Goal: Information Seeking & Learning: Learn about a topic

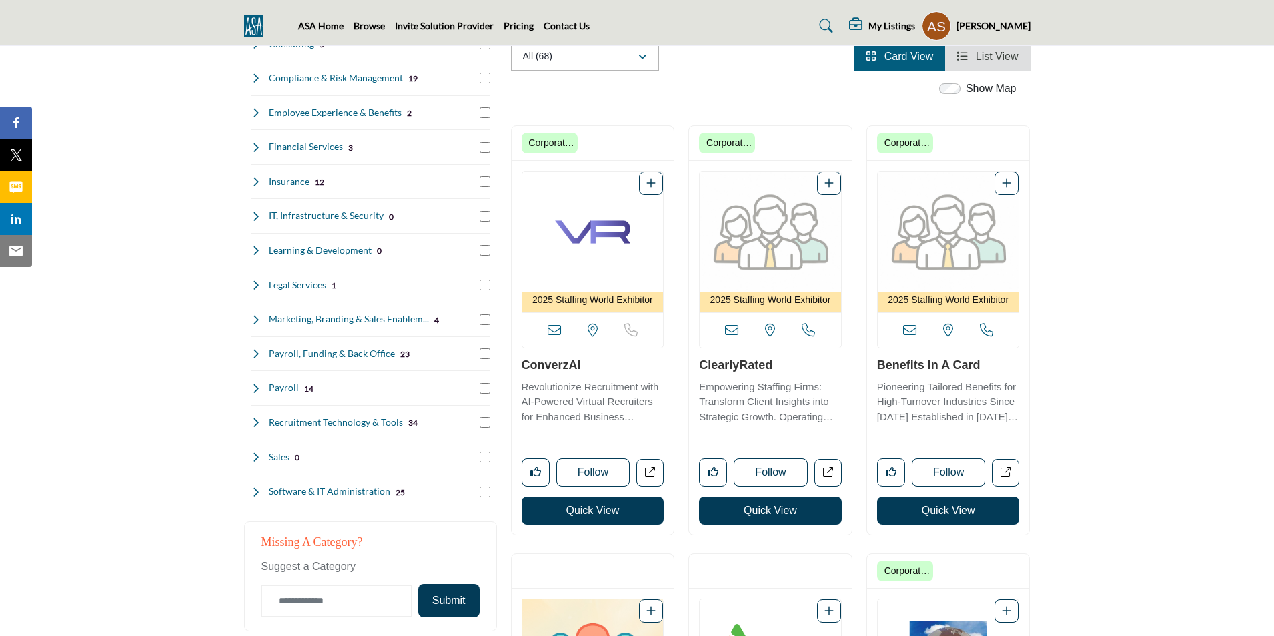
scroll to position [334, 0]
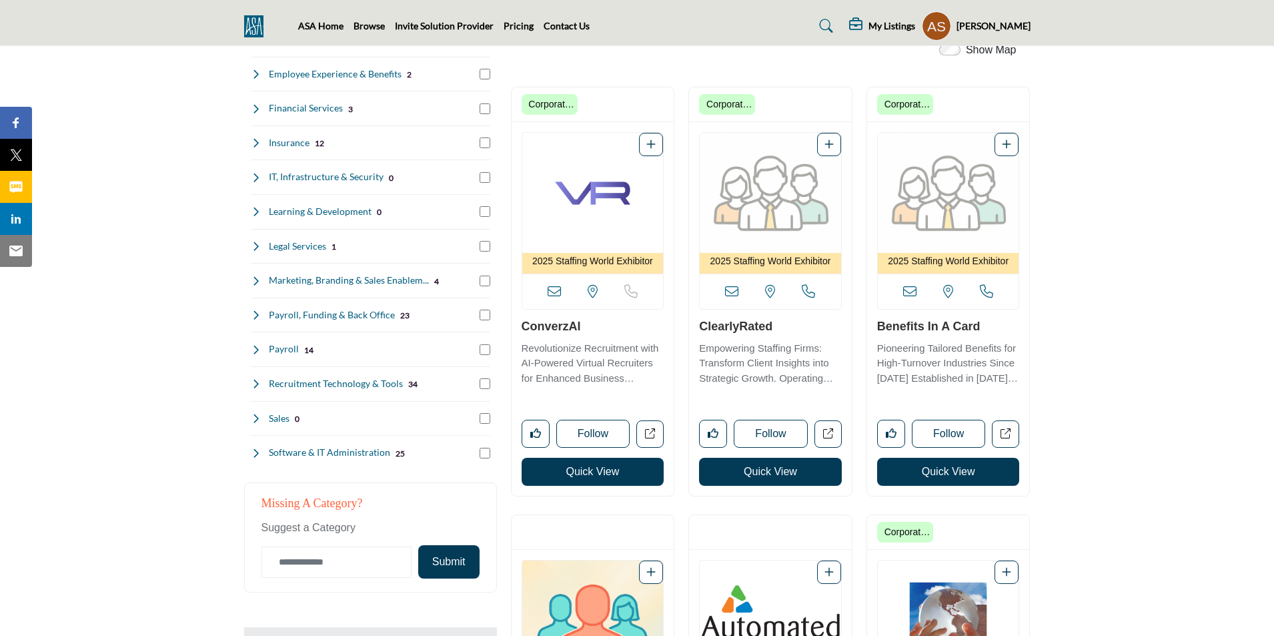
click at [596, 474] on button "Quick View" at bounding box center [593, 472] width 143 height 28
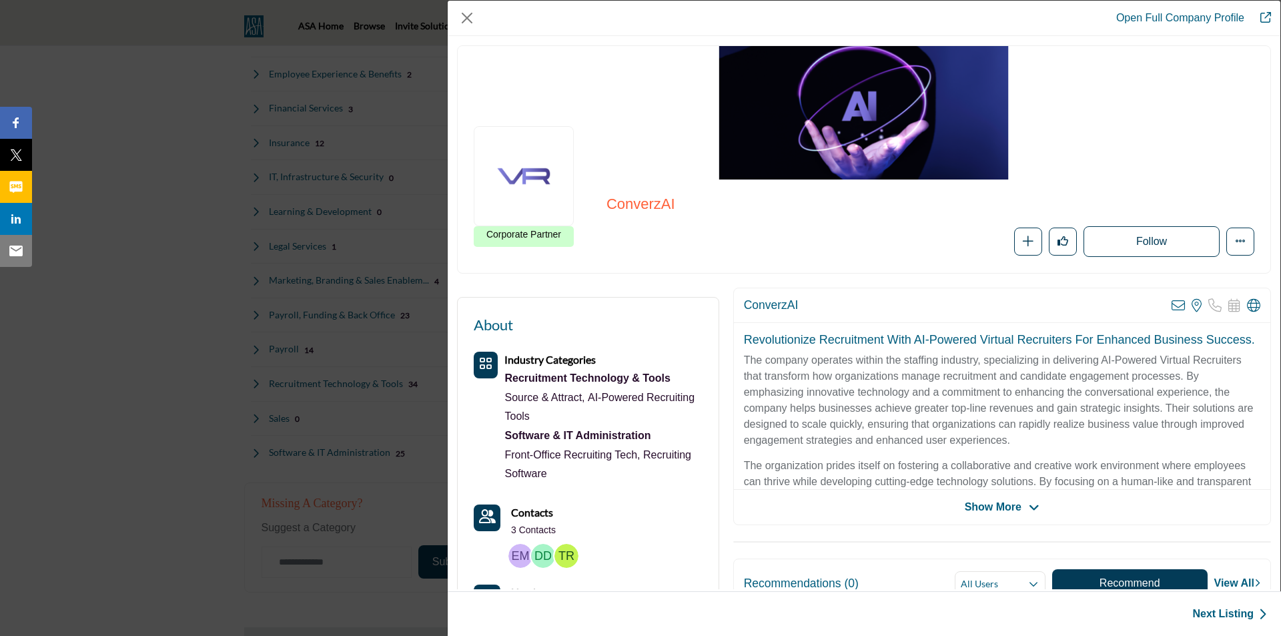
click at [125, 122] on div "Open Full Company Profile ConverzAI Corporate Partner Follow" at bounding box center [640, 318] width 1281 height 636
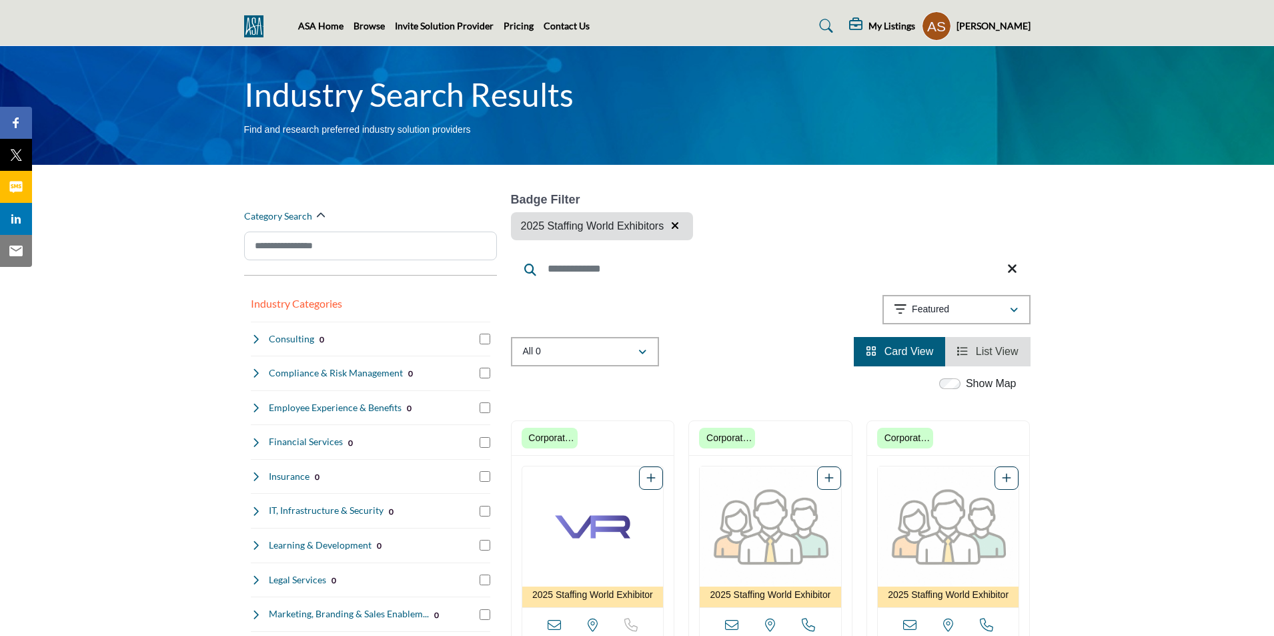
scroll to position [334, 0]
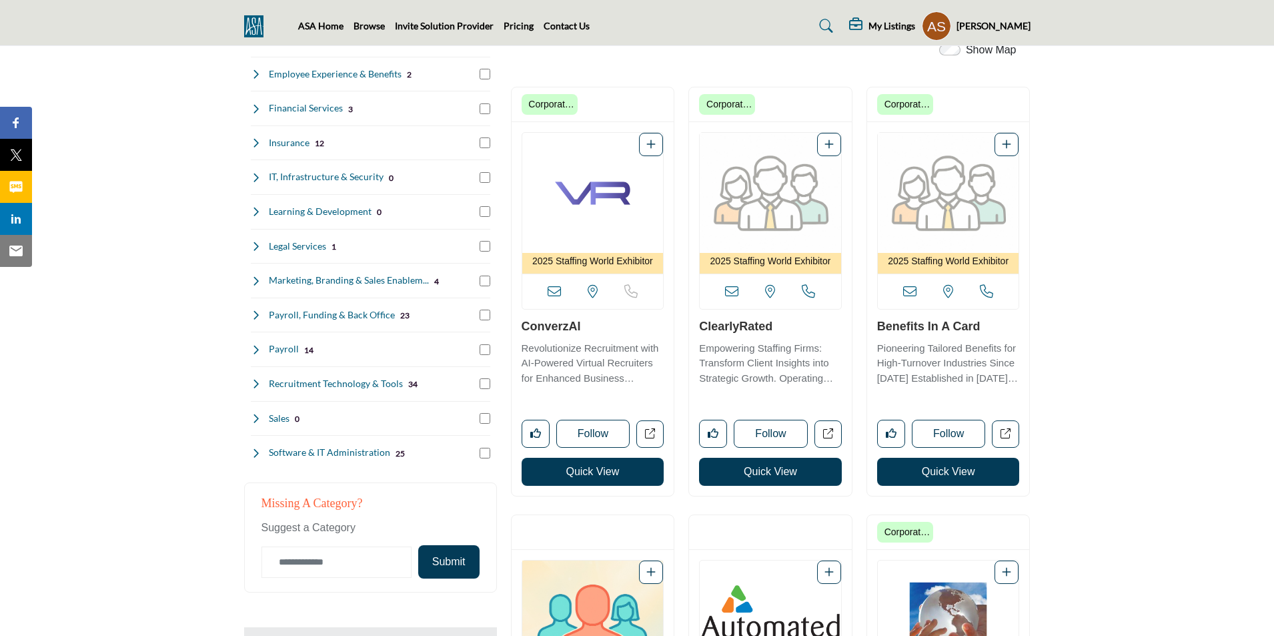
click at [560, 324] on link "ConverzAI" at bounding box center [551, 326] width 59 height 13
click at [604, 472] on button "Quick View" at bounding box center [593, 472] width 143 height 28
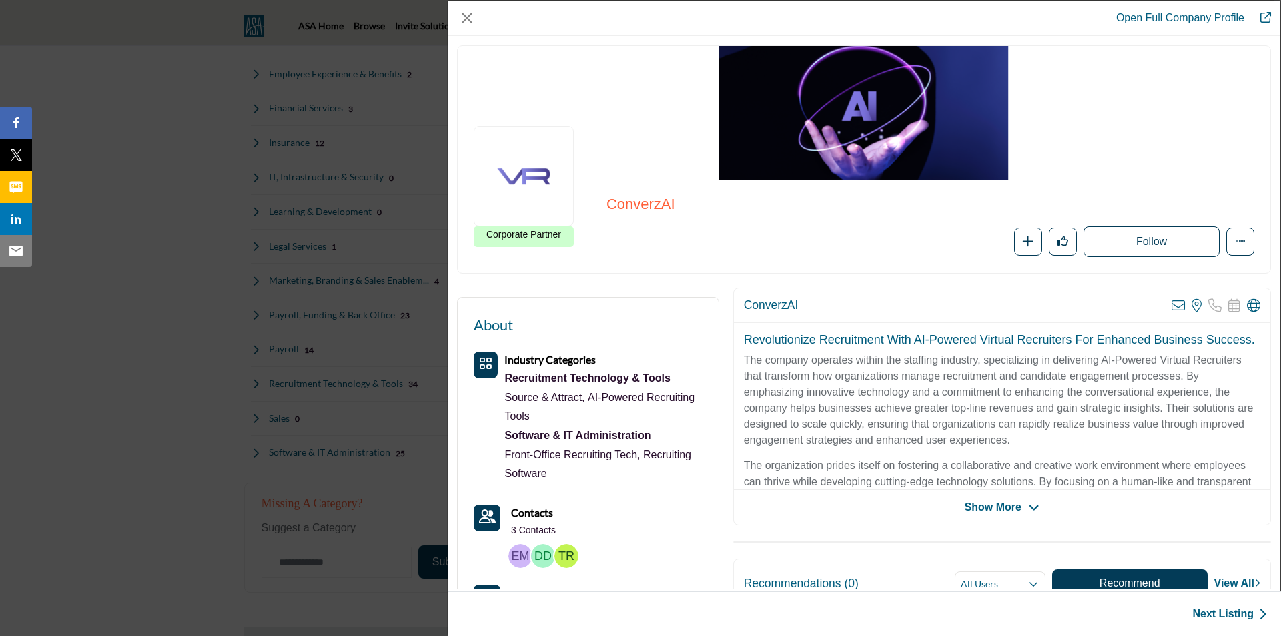
click at [138, 206] on div "Open Full Company Profile ConverzAI Corporate Partner Follow" at bounding box center [640, 318] width 1281 height 636
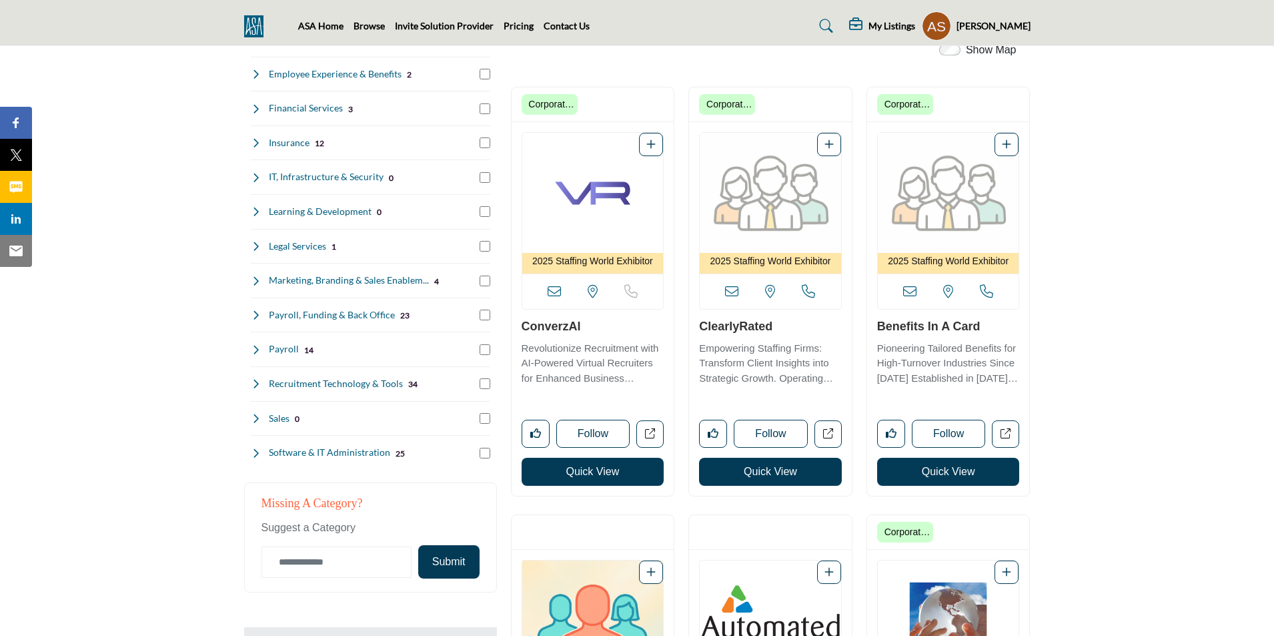
click at [594, 469] on button "Quick View" at bounding box center [593, 472] width 143 height 28
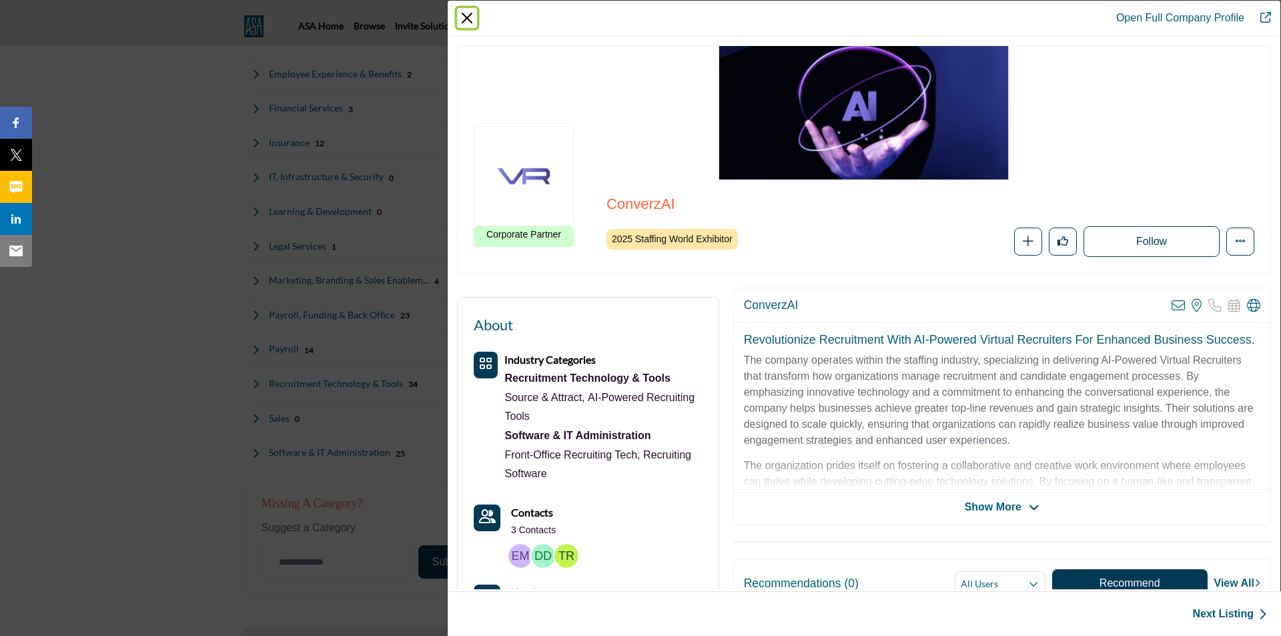
click at [470, 15] on button "Close" at bounding box center [467, 18] width 20 height 20
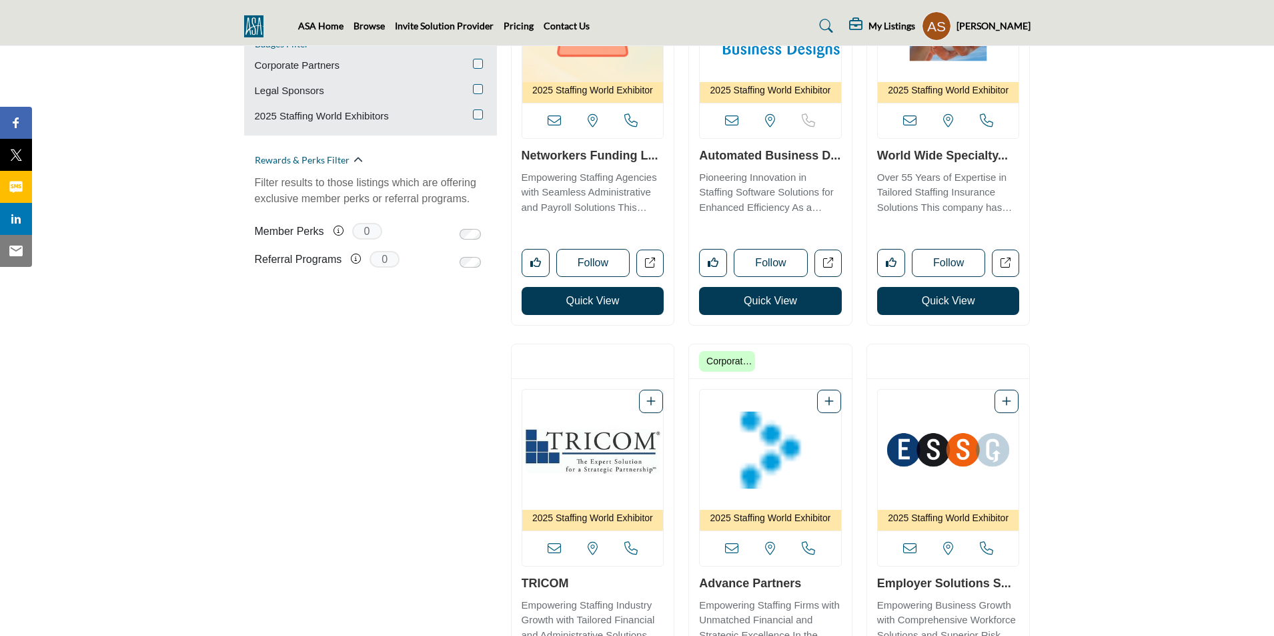
scroll to position [800, 0]
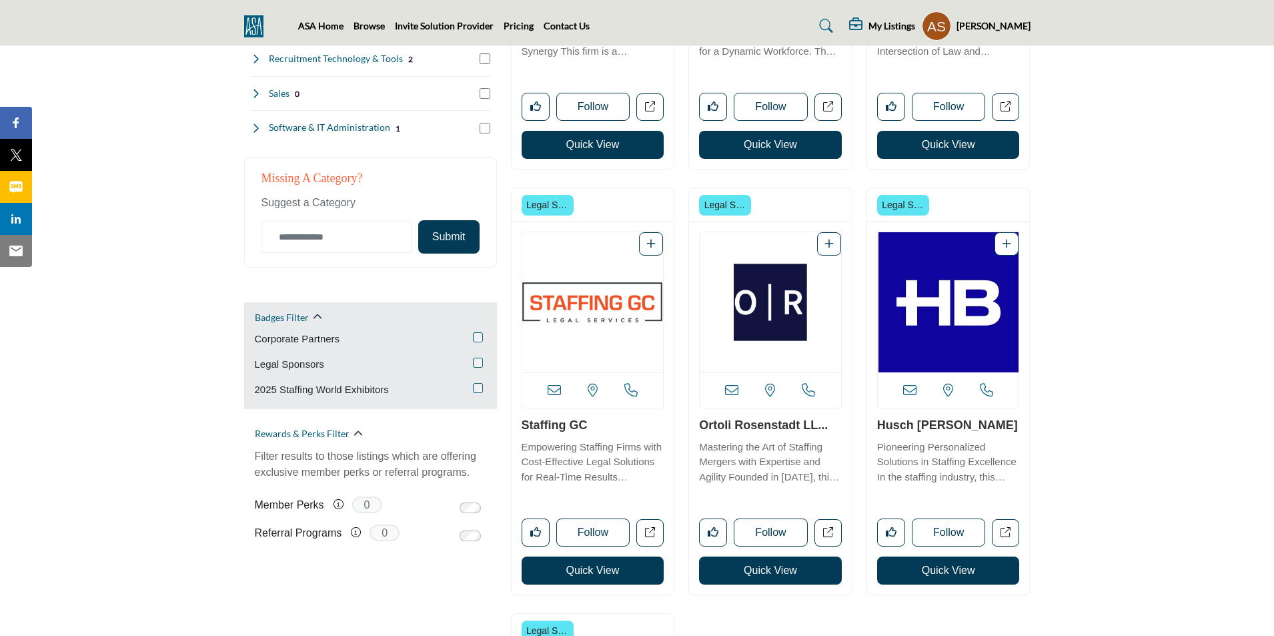
scroll to position [734, 0]
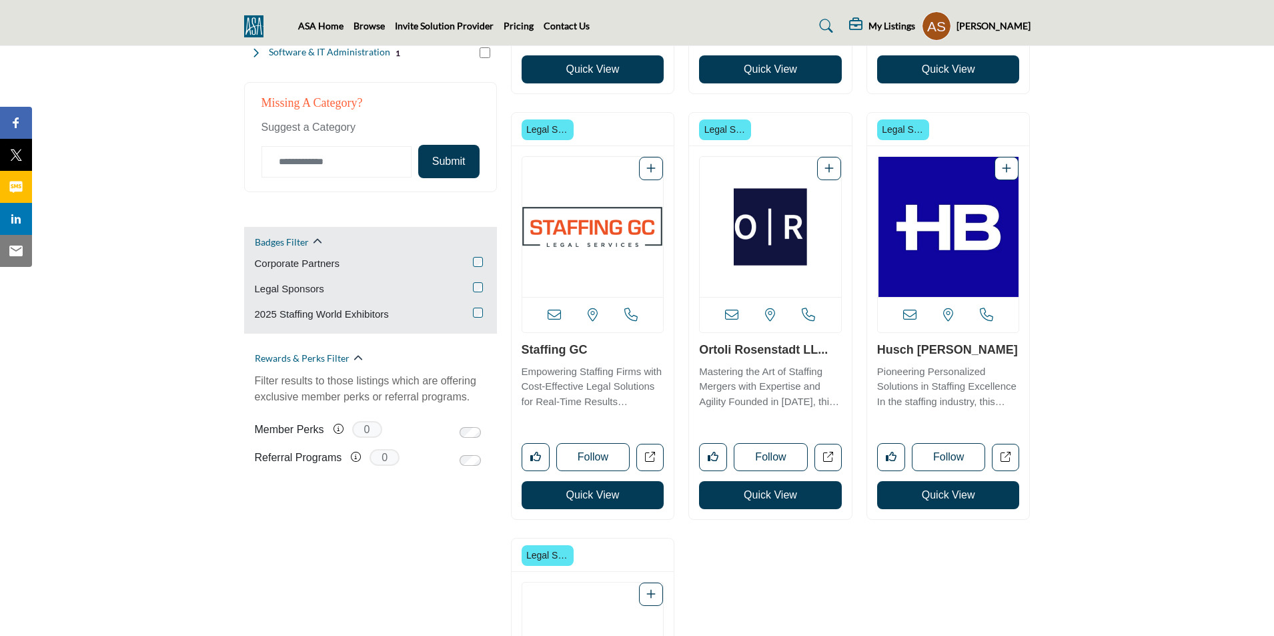
click at [605, 494] on button "Quick View" at bounding box center [593, 495] width 143 height 28
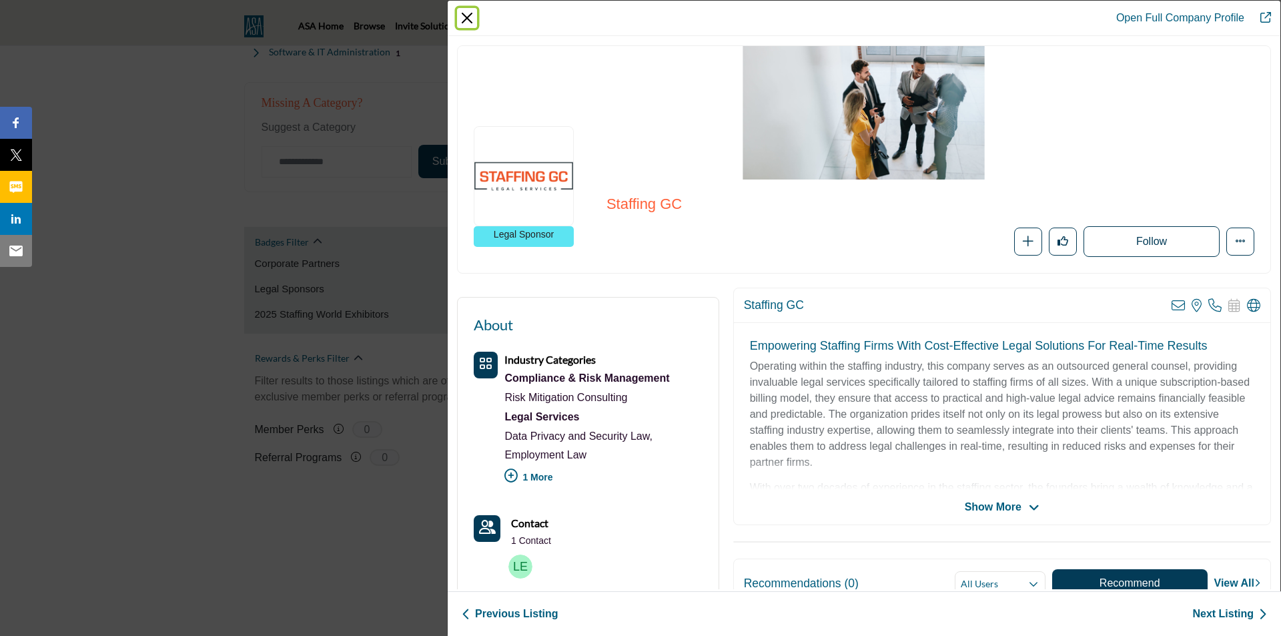
click at [462, 17] on button "Close" at bounding box center [467, 18] width 20 height 20
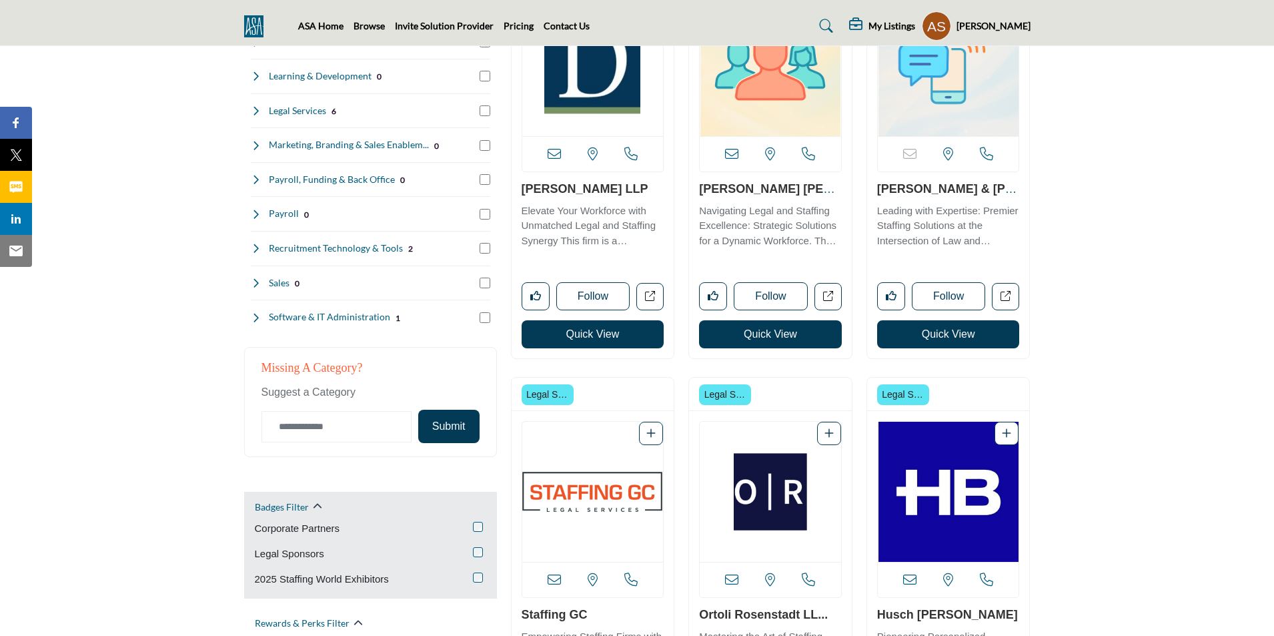
scroll to position [467, 0]
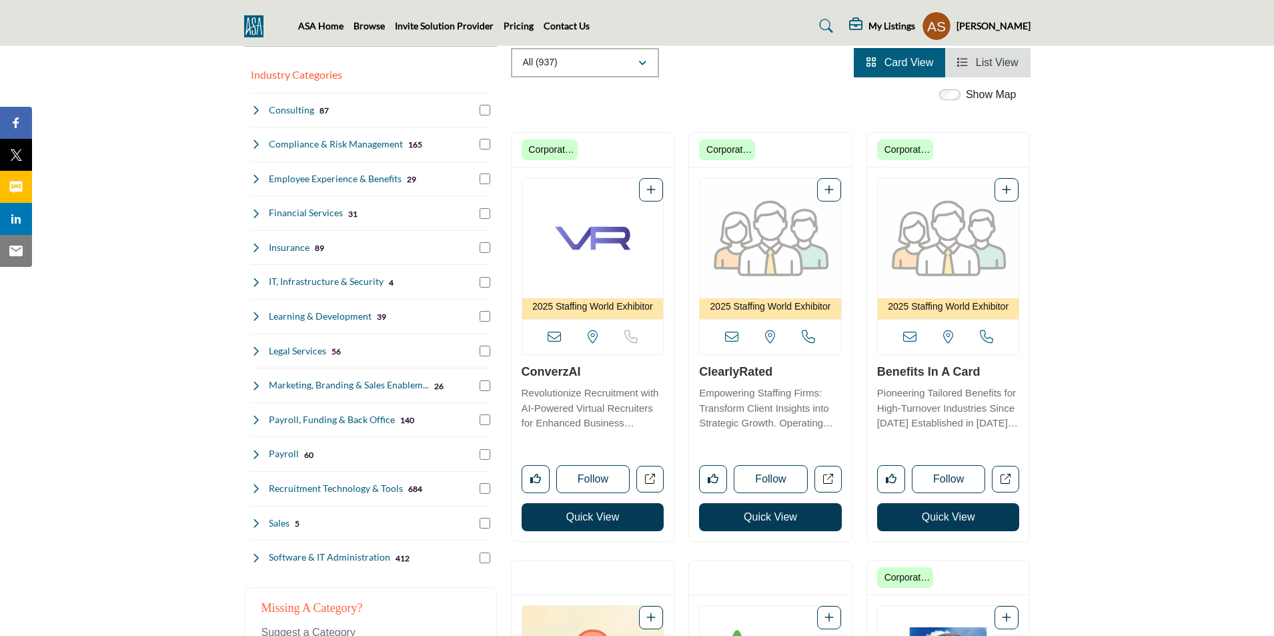
scroll to position [200, 0]
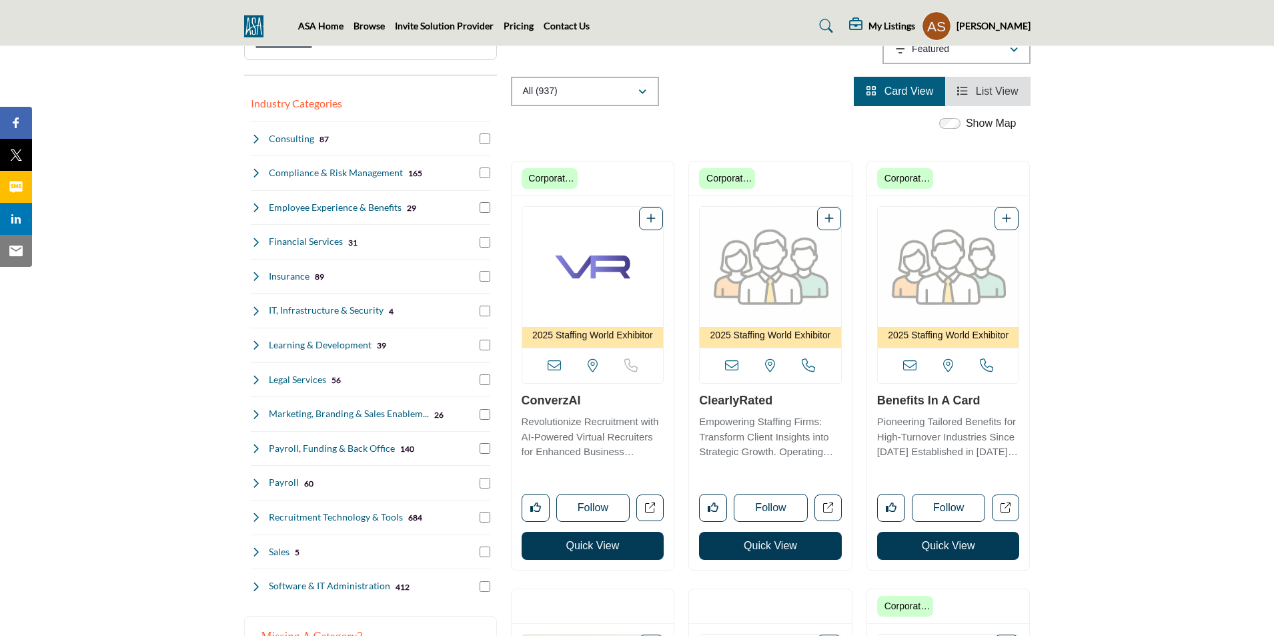
click at [979, 89] on span "List View" at bounding box center [997, 90] width 43 height 11
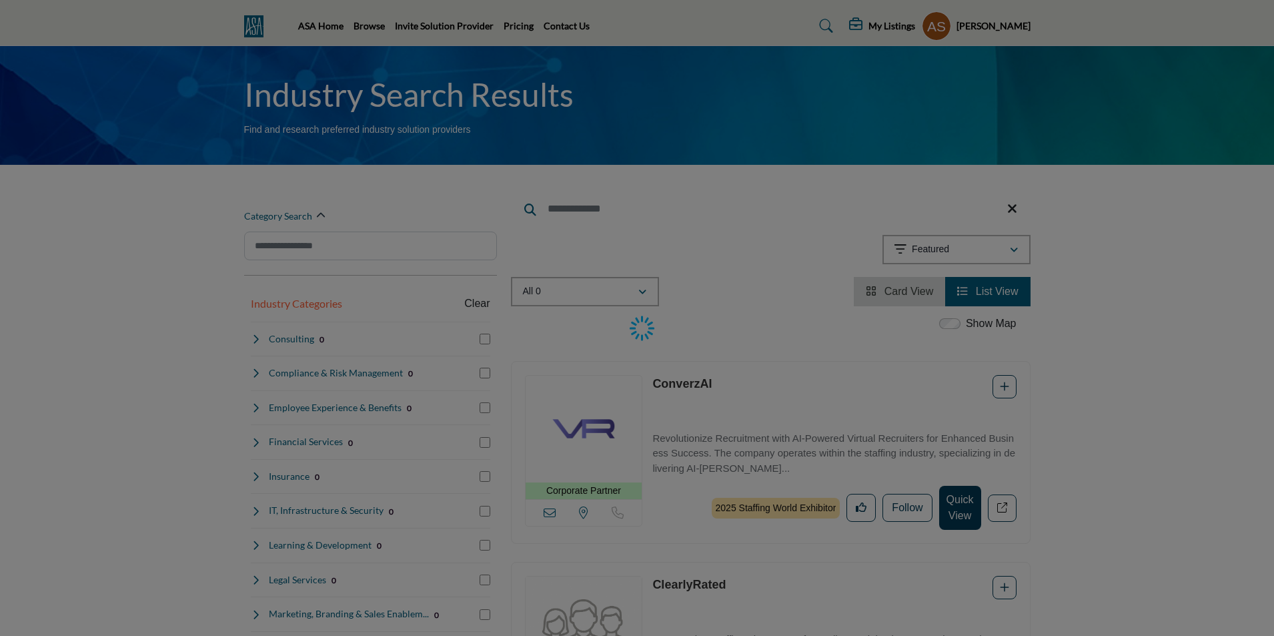
scroll to position [200, 0]
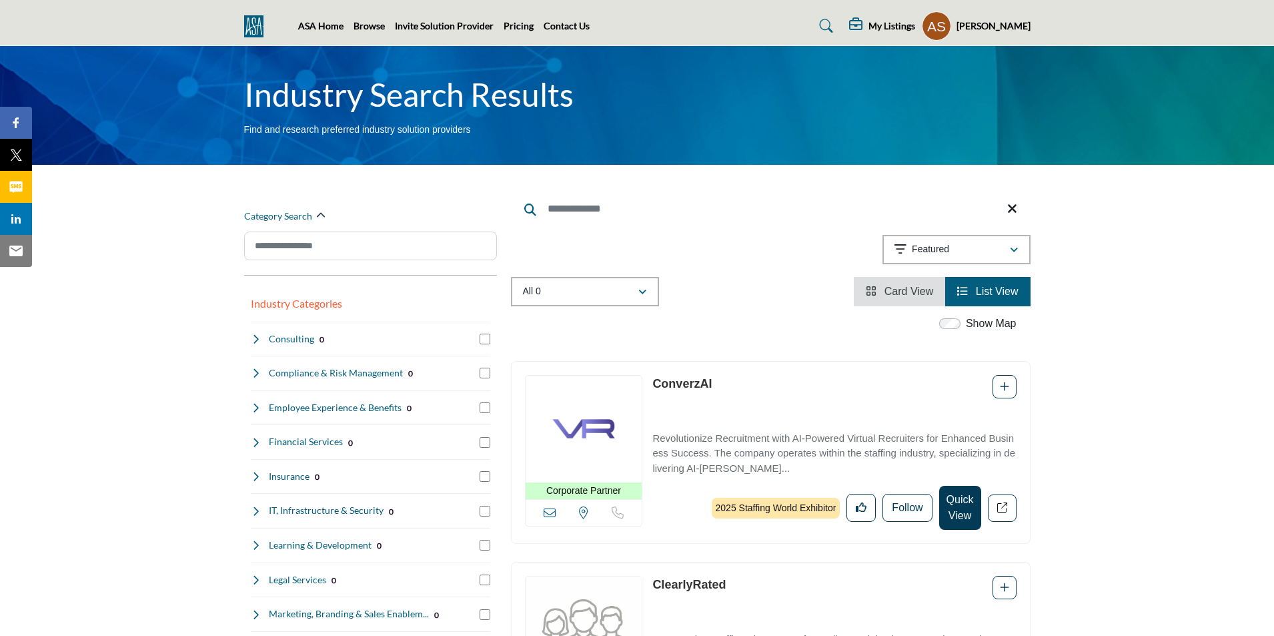
scroll to position [200, 0]
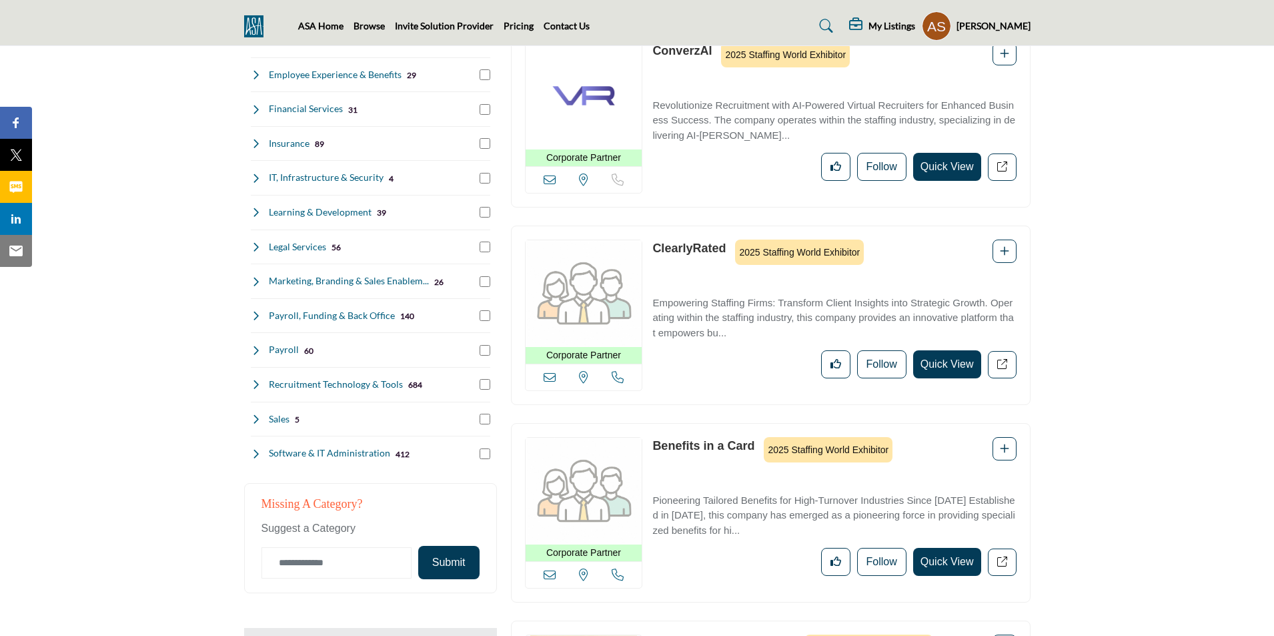
scroll to position [334, 0]
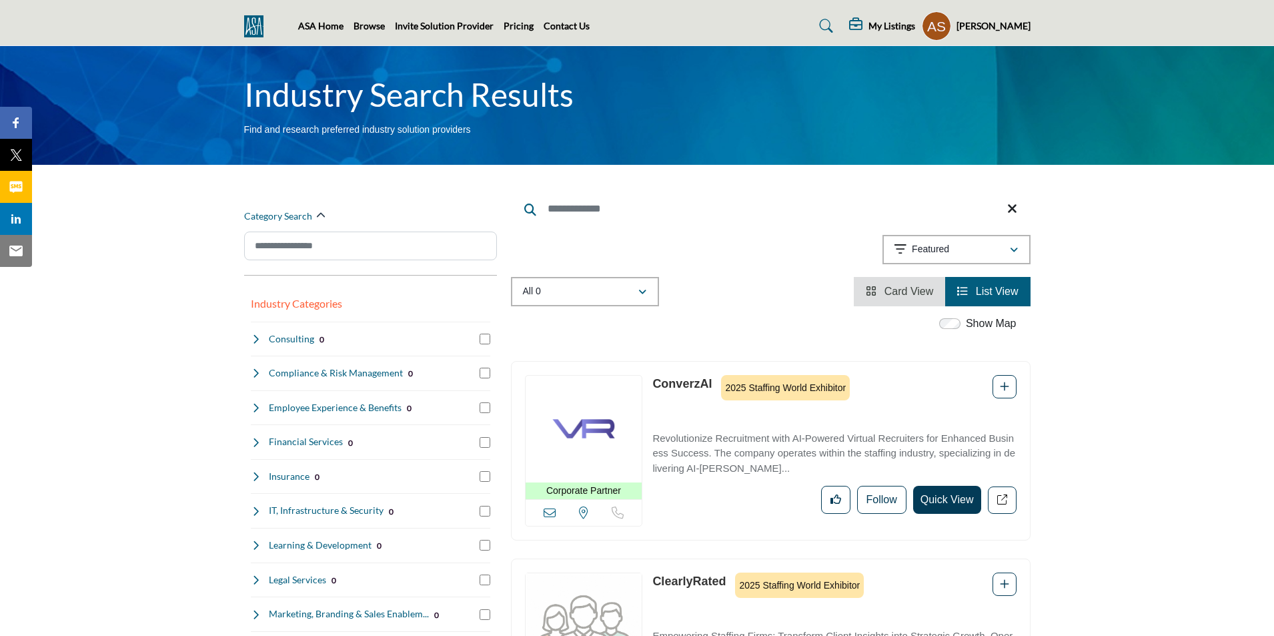
scroll to position [334, 0]
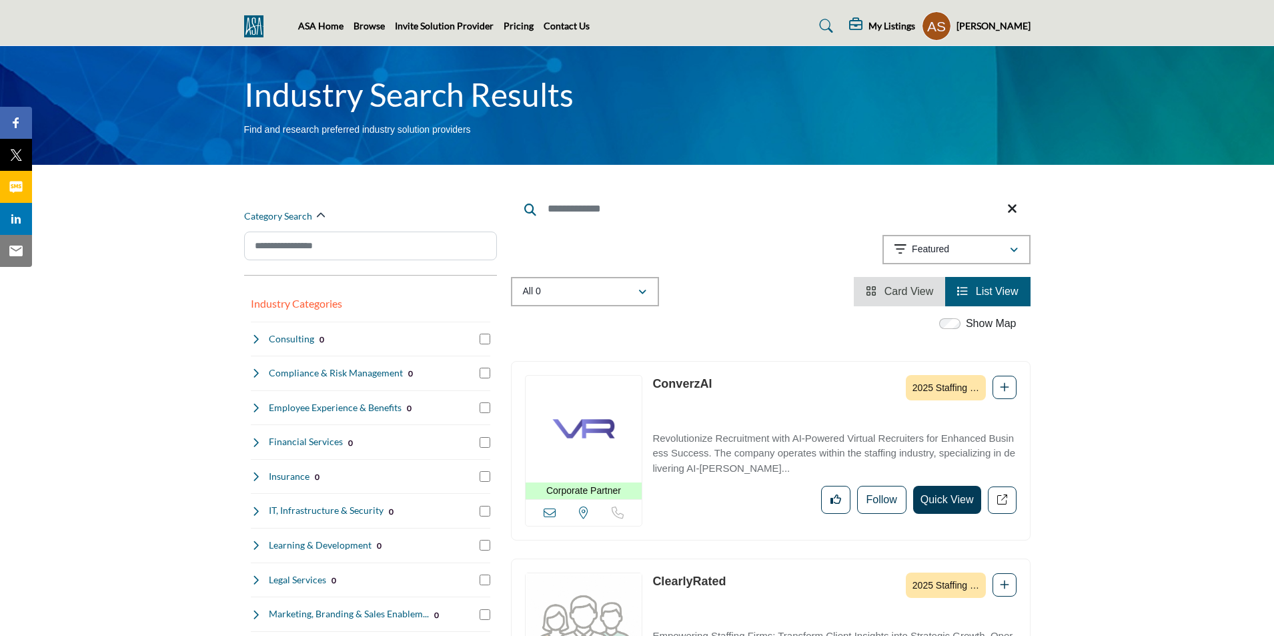
scroll to position [334, 0]
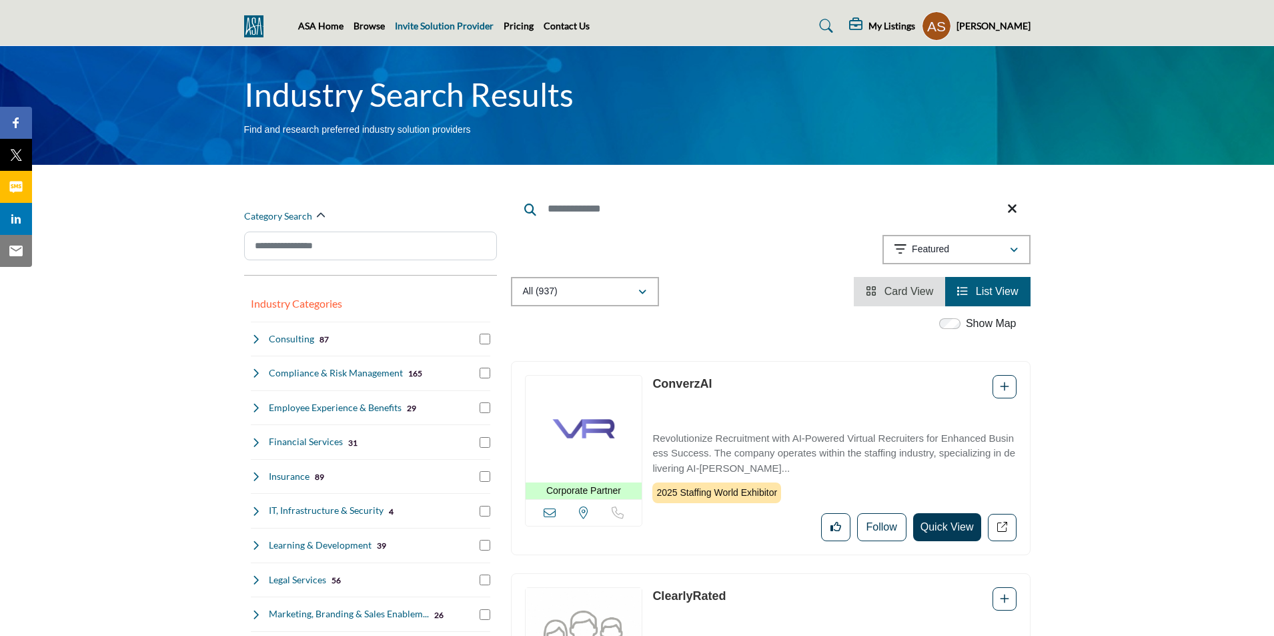
click at [440, 30] on link "Invite Solution Provider" at bounding box center [444, 25] width 99 height 11
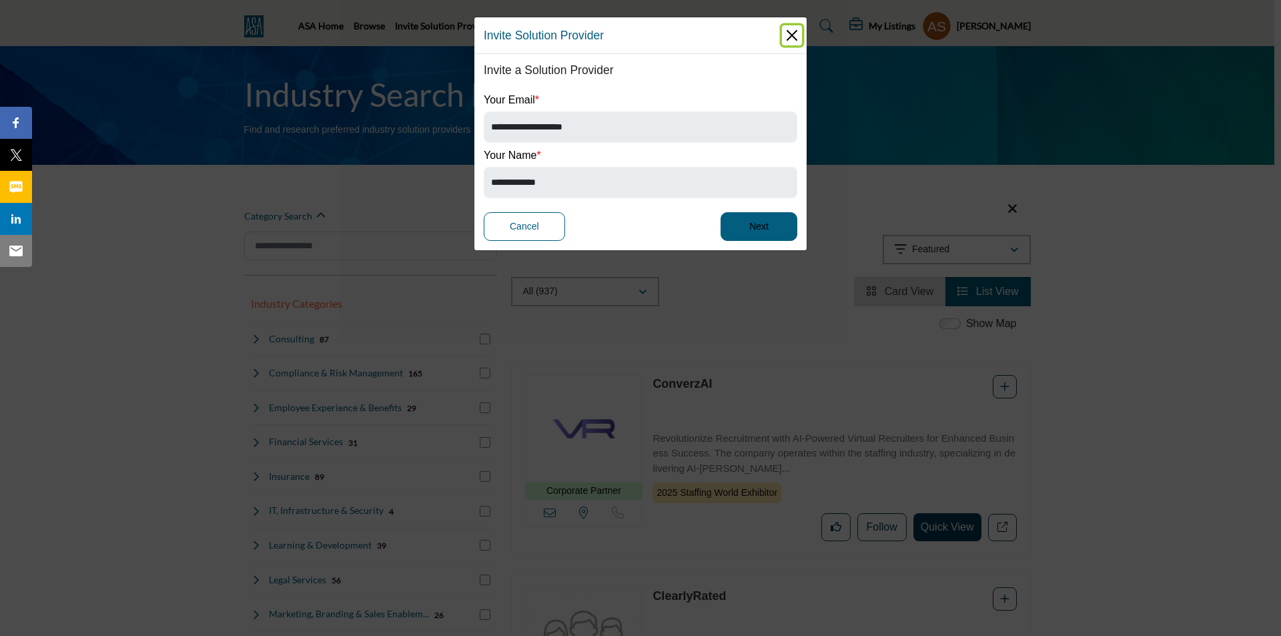
click at [794, 37] on button "Close" at bounding box center [792, 35] width 20 height 20
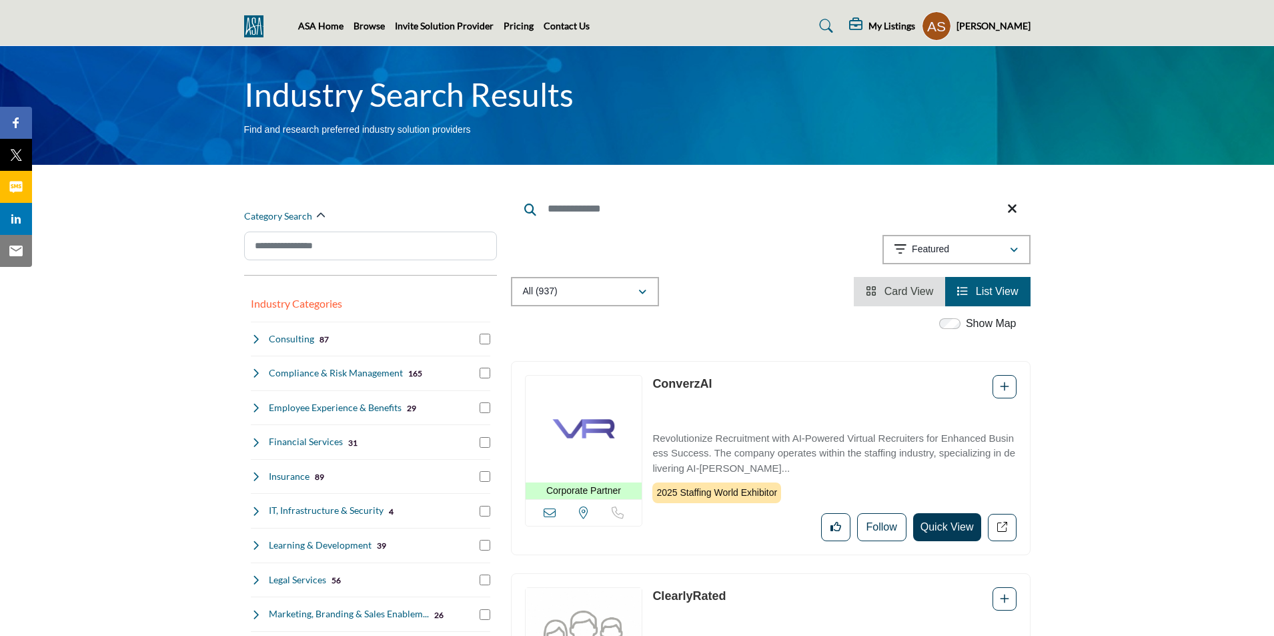
click at [246, 28] on img at bounding box center [257, 26] width 26 height 22
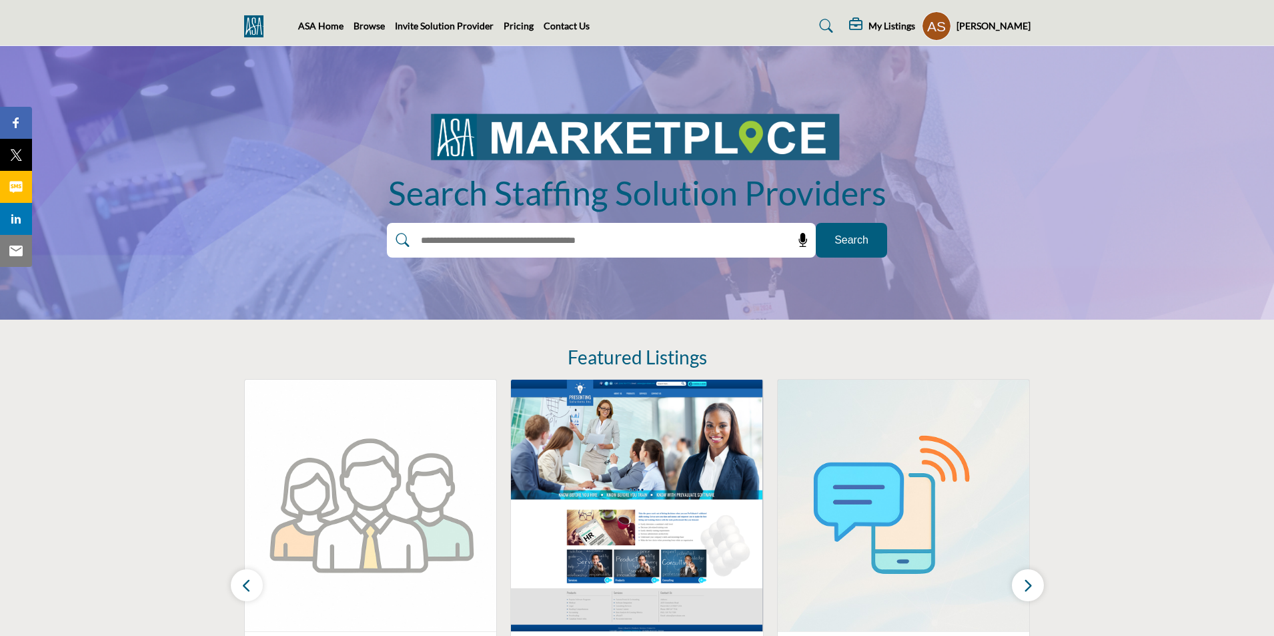
click at [432, 26] on link "Invite Solution Provider" at bounding box center [444, 25] width 99 height 11
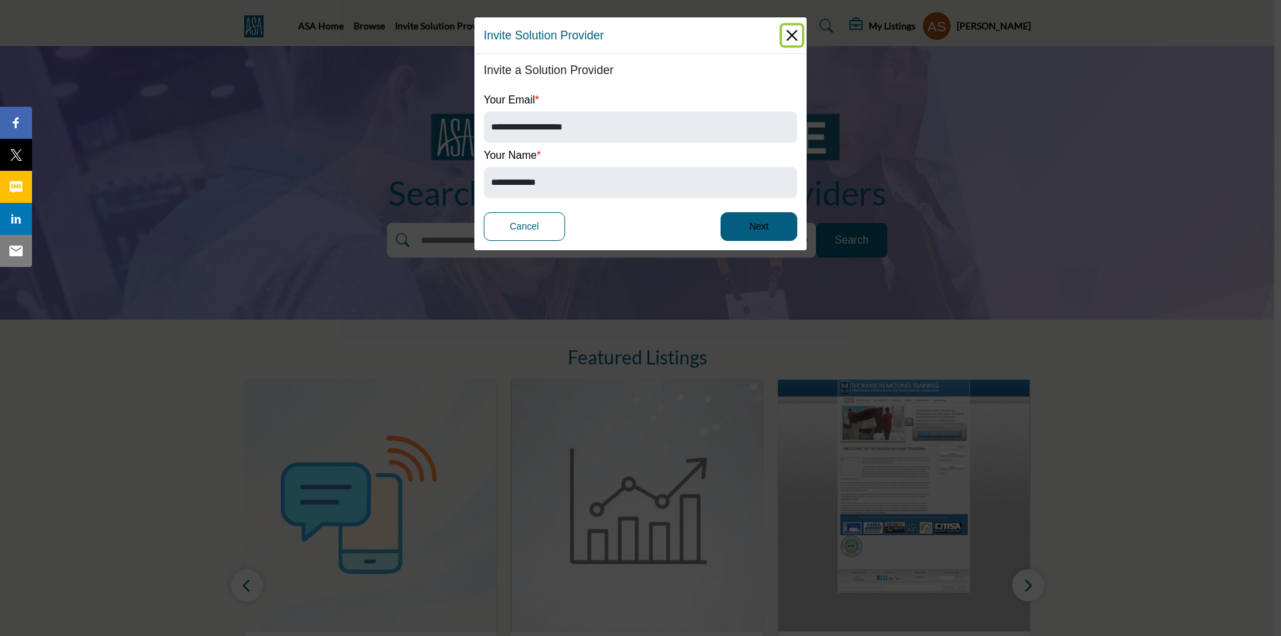
click at [792, 38] on button "Close" at bounding box center [792, 35] width 20 height 20
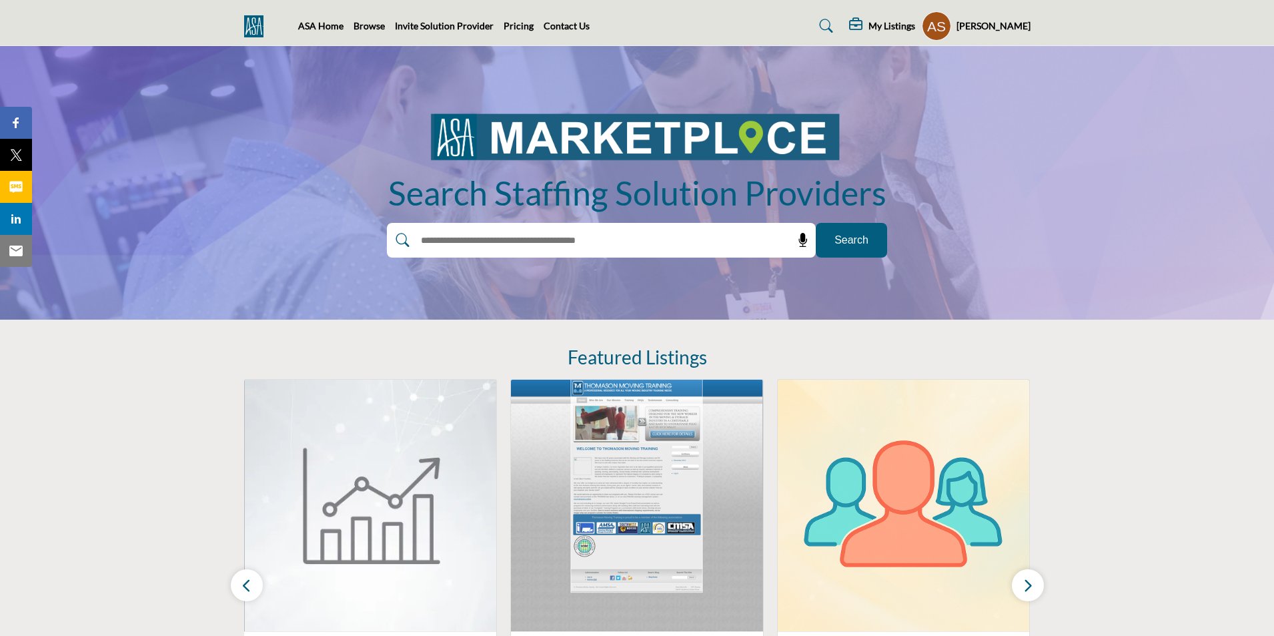
click at [927, 31] on profile-featured-9d57d186-dcdc-4fd1-8698-ebbedcf867ac "Show hide supplier dropdown" at bounding box center [936, 25] width 29 height 29
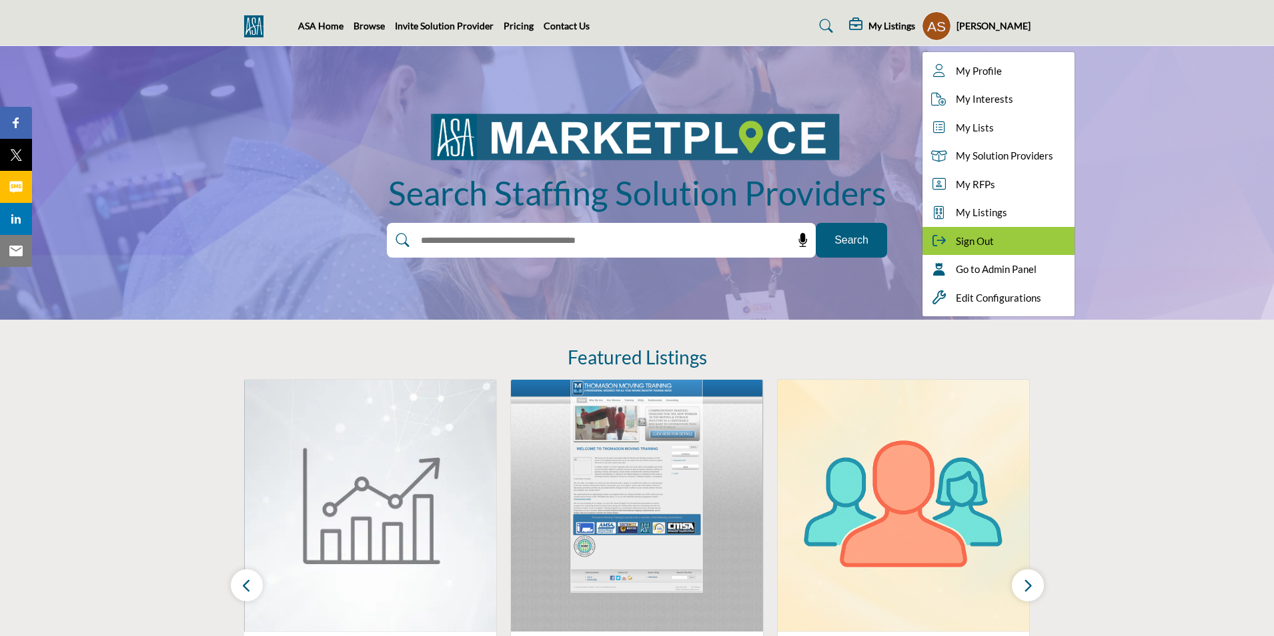
click at [998, 241] on div "Sign Out" at bounding box center [999, 241] width 152 height 29
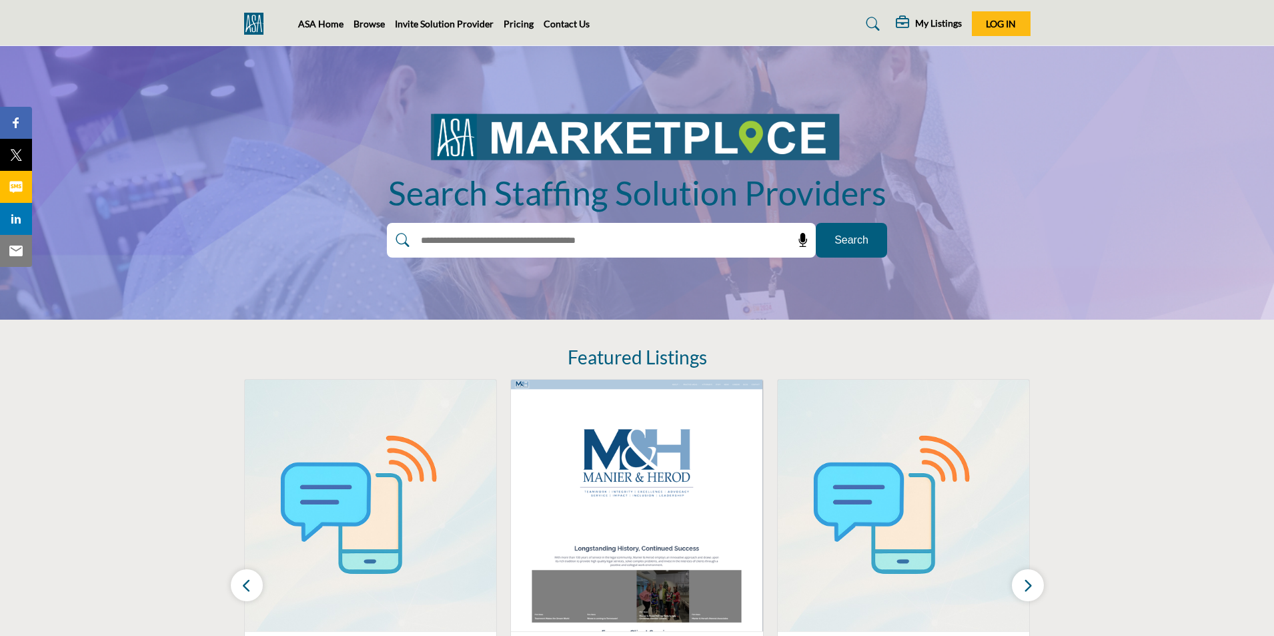
click at [433, 25] on link "Invite Solution Provider" at bounding box center [444, 23] width 99 height 11
